Goal: Task Accomplishment & Management: Complete application form

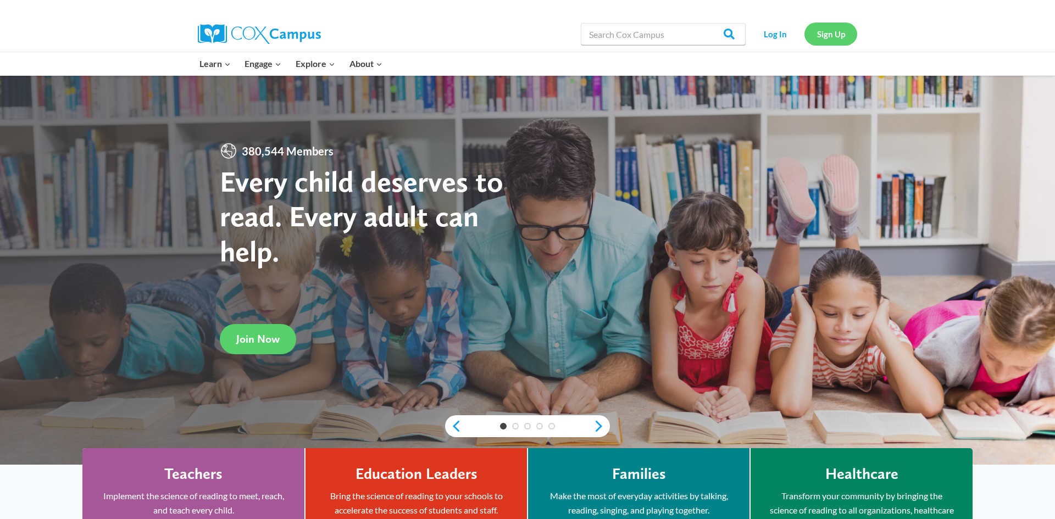
click at [836, 36] on link "Sign Up" at bounding box center [830, 34] width 53 height 23
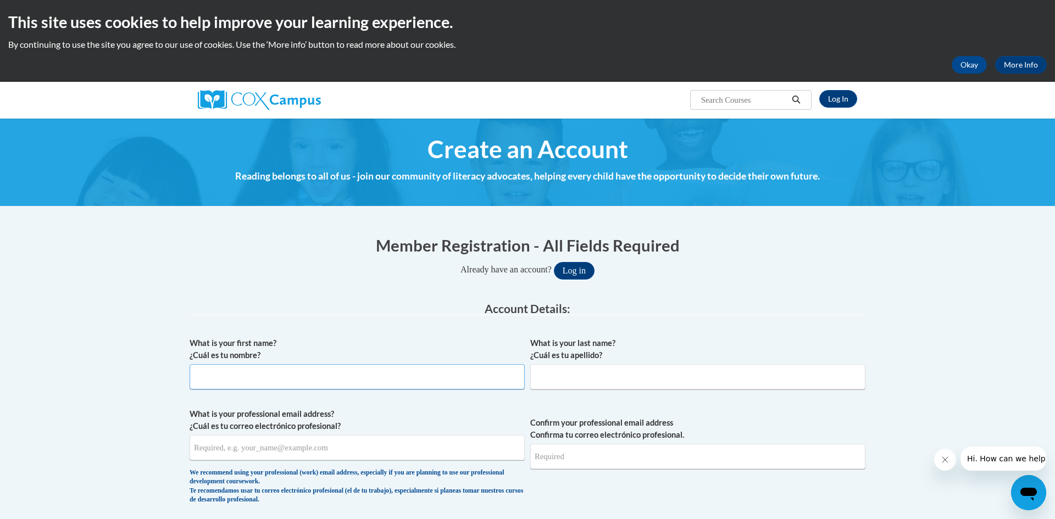
click at [298, 385] on input "What is your first name? ¿Cuál es tu nombre?" at bounding box center [357, 376] width 335 height 25
type input "[PERSON_NAME]"
click at [567, 376] on input "What is your last name? ¿Cuál es tu apellido?" at bounding box center [697, 376] width 335 height 25
type input "[PERSON_NAME]"
